Goal: Understand process/instructions: Learn about a topic

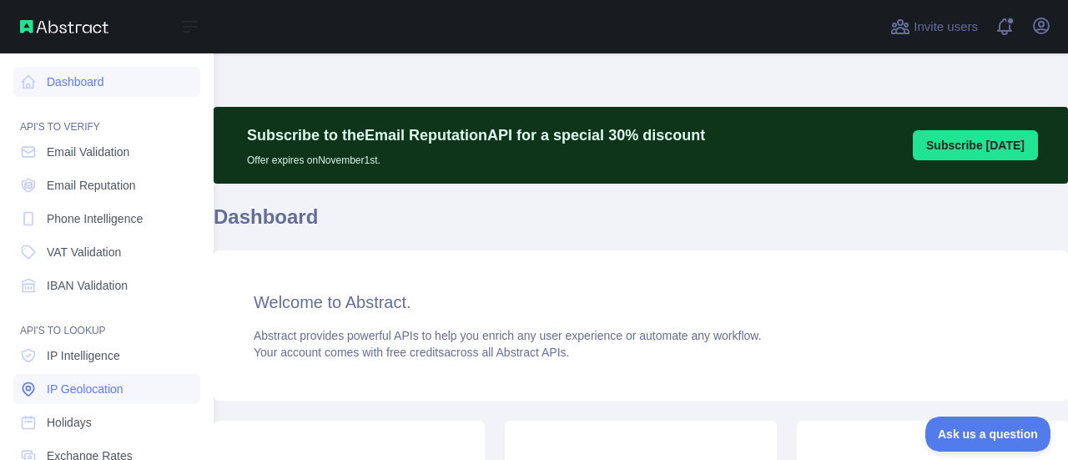
click at [60, 391] on span "IP Geolocation" at bounding box center [85, 389] width 77 height 17
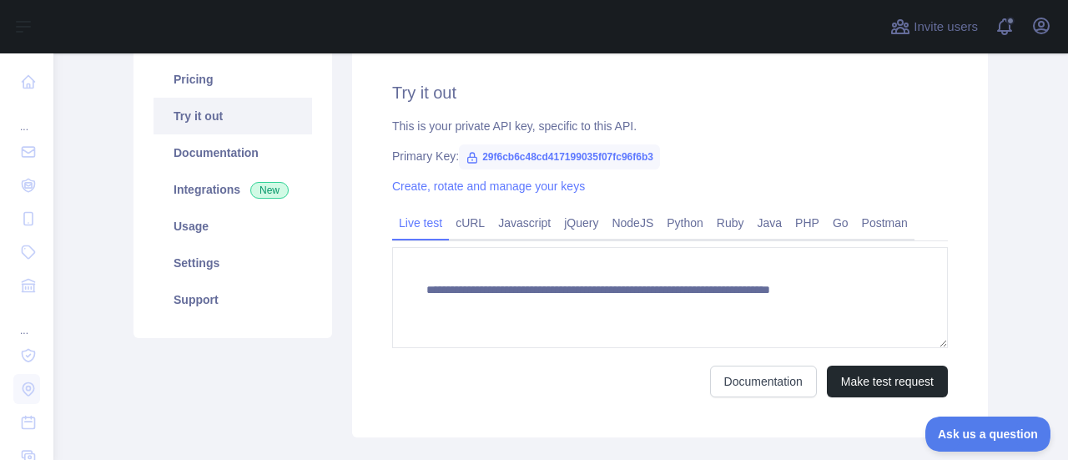
type textarea "**********"
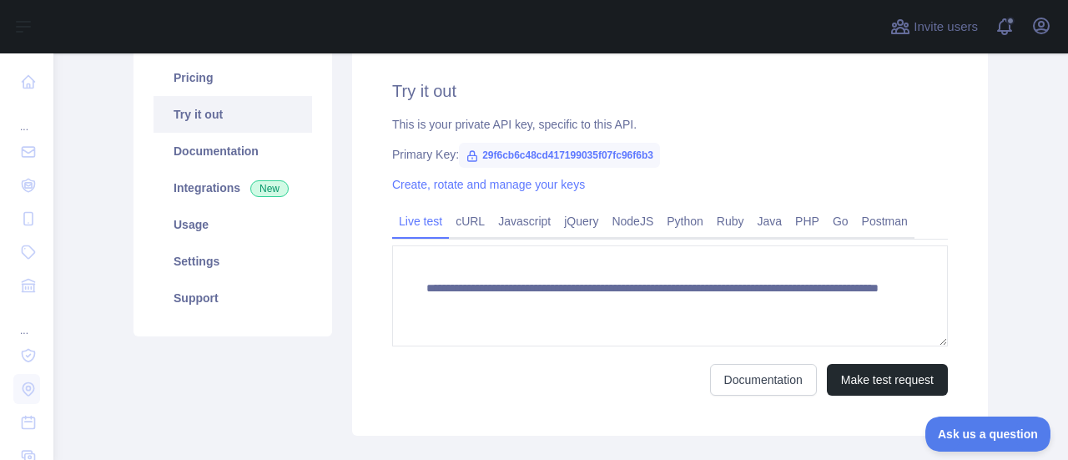
scroll to position [215, 0]
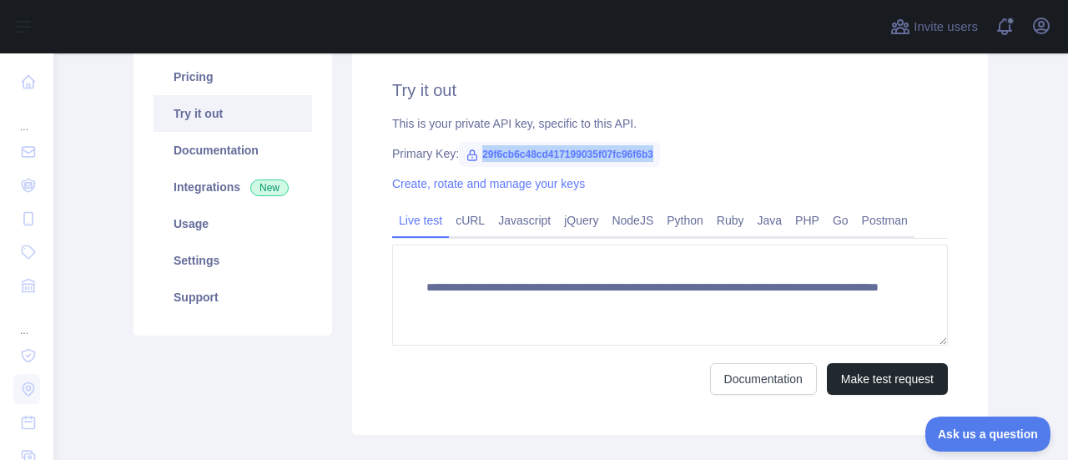
drag, startPoint x: 474, startPoint y: 154, endPoint x: 687, endPoint y: 144, distance: 213.0
click at [687, 145] on div "Primary Key: 29f6cb6c48cd417199035f07fc96f6b3" at bounding box center [670, 153] width 556 height 17
click at [220, 153] on link "Documentation" at bounding box center [233, 150] width 159 height 37
click at [1040, 23] on icon "button" at bounding box center [1042, 26] width 20 height 20
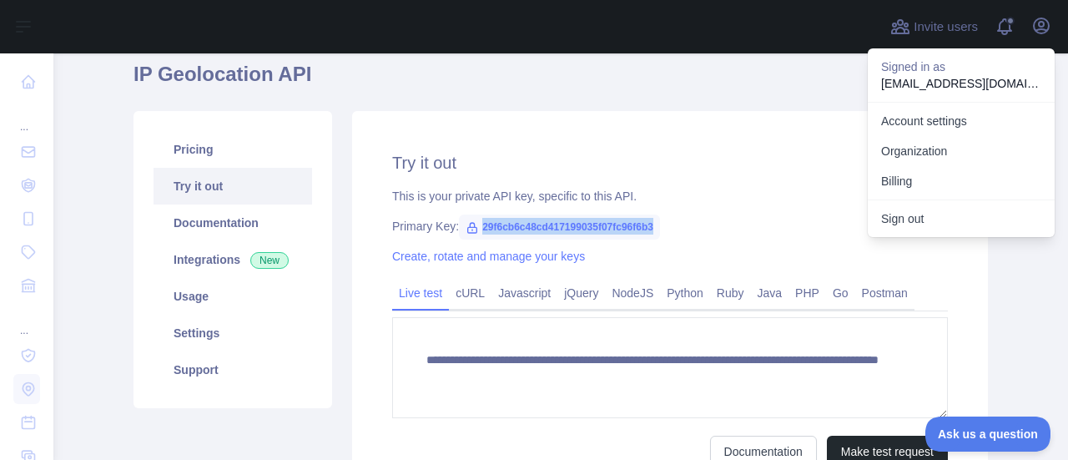
scroll to position [166, 0]
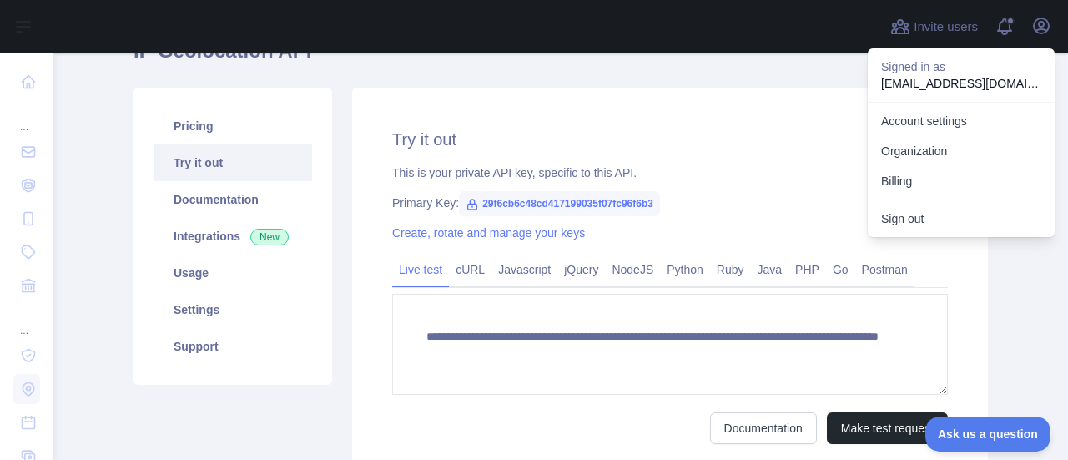
click at [675, 36] on div at bounding box center [467, 26] width 800 height 53
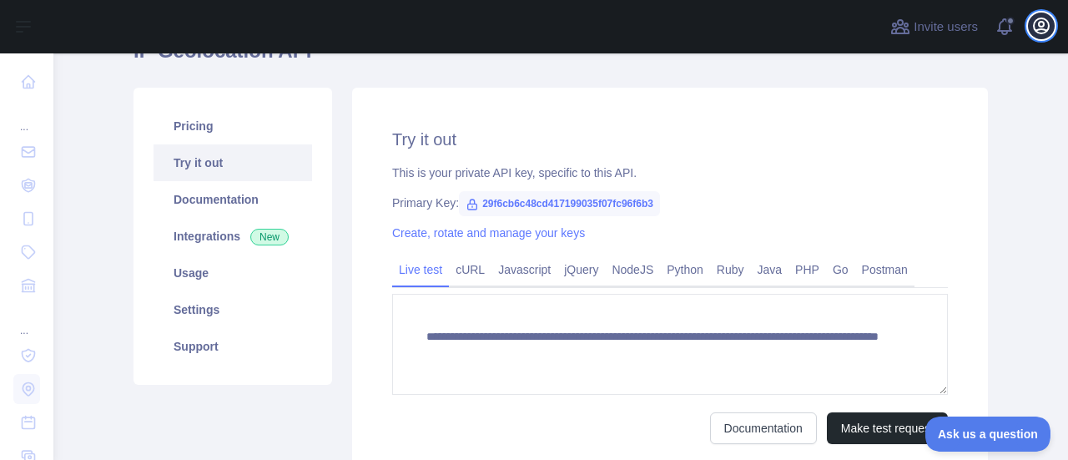
click at [1037, 23] on icon "button" at bounding box center [1042, 26] width 20 height 20
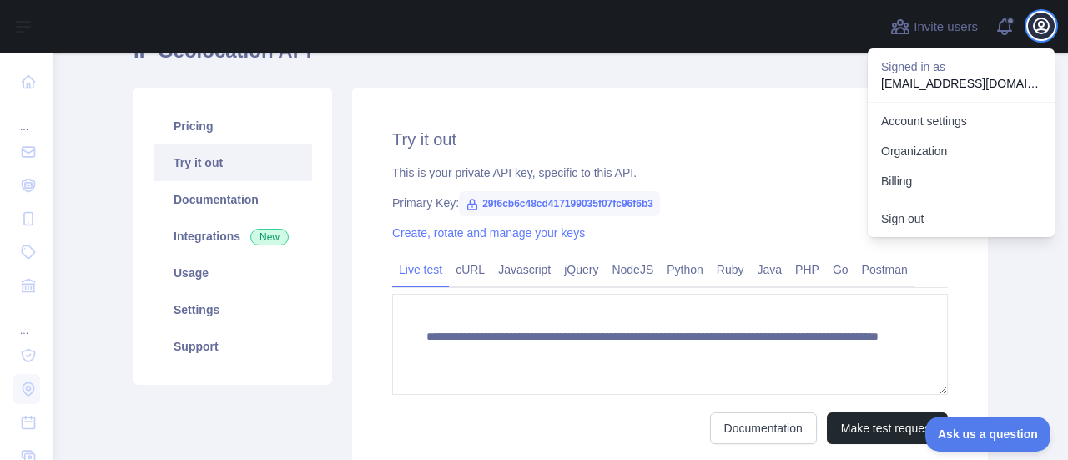
click at [1047, 29] on icon "button" at bounding box center [1041, 25] width 15 height 15
